Goal: Task Accomplishment & Management: Manage account settings

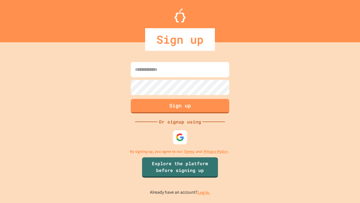
click at [204, 192] on link "Log in." at bounding box center [204, 192] width 13 height 6
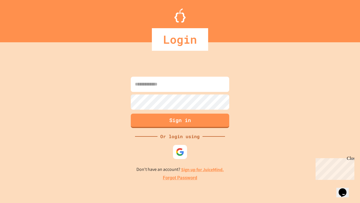
click at [180, 178] on link "Forgot Password" at bounding box center [180, 177] width 34 height 7
